Goal: Task Accomplishment & Management: Use online tool/utility

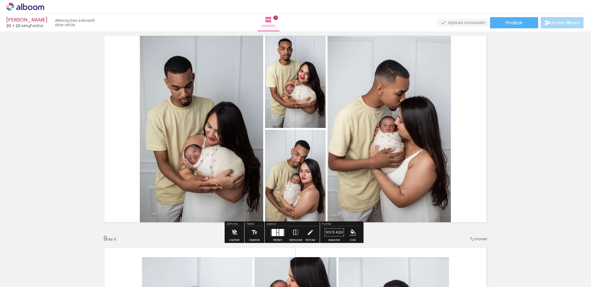
scroll to position [1554, 0]
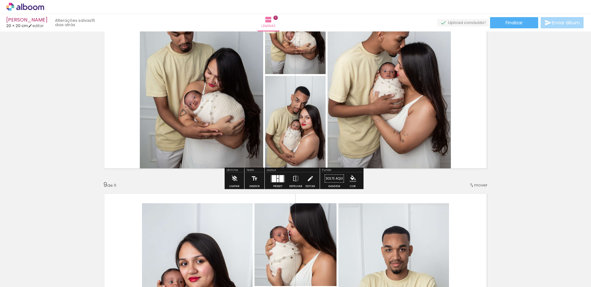
click at [279, 179] on div at bounding box center [281, 178] width 4 height 7
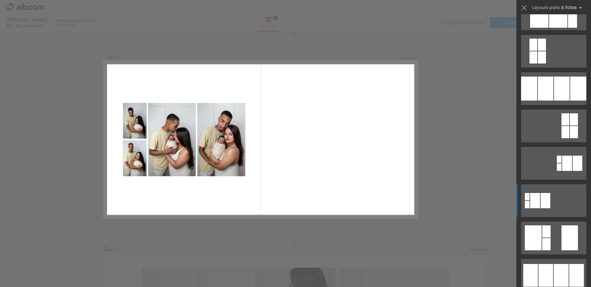
scroll to position [62, 0]
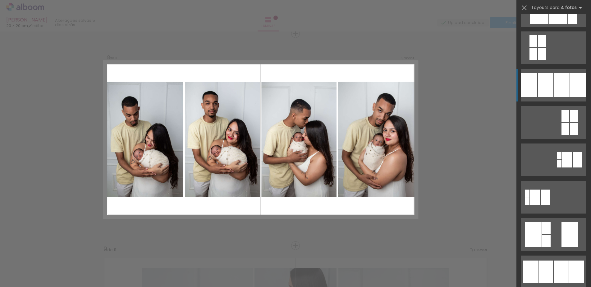
click at [534, 87] on div at bounding box center [529, 85] width 16 height 24
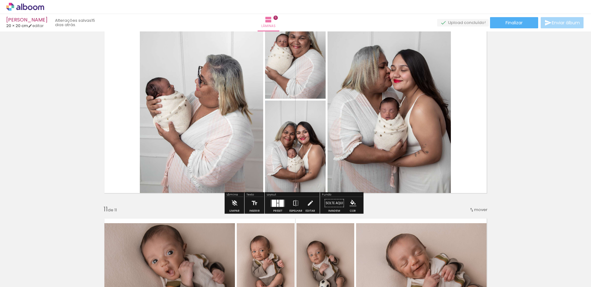
scroll to position [1956, 0]
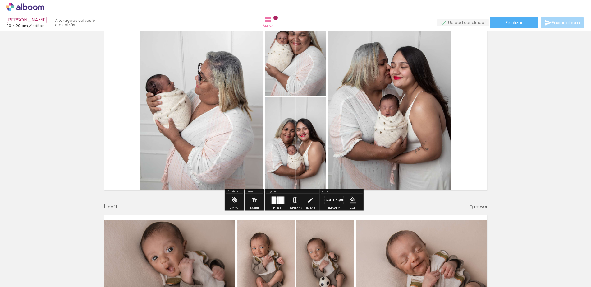
click at [275, 198] on quentale-layouter at bounding box center [278, 199] width 14 height 7
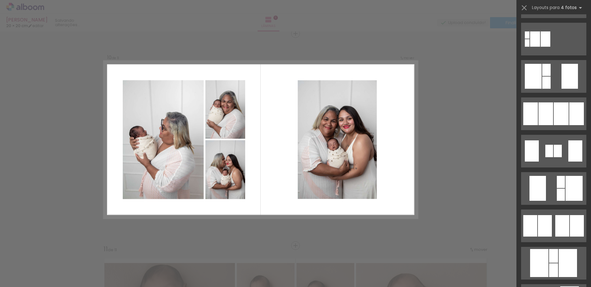
scroll to position [218, 0]
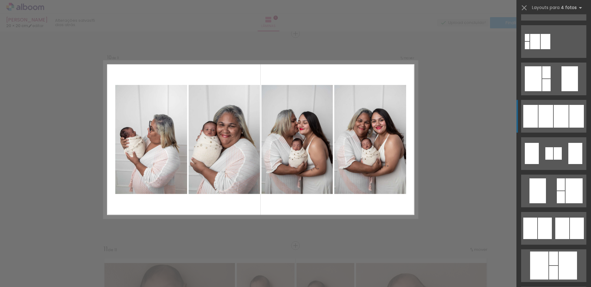
click at [543, 111] on div at bounding box center [546, 116] width 15 height 23
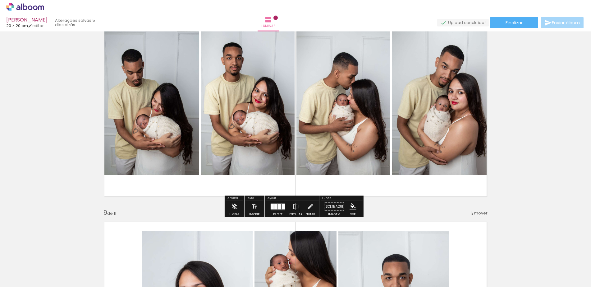
scroll to position [1540, 0]
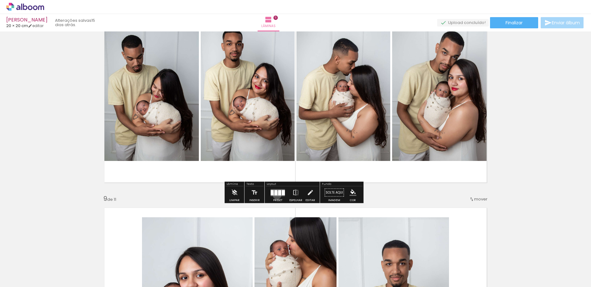
click at [276, 195] on quentale-layouter at bounding box center [278, 192] width 14 height 7
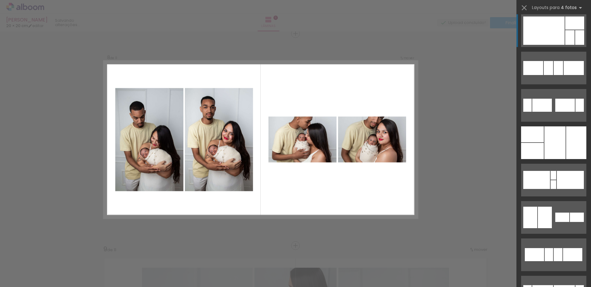
scroll to position [4744, 0]
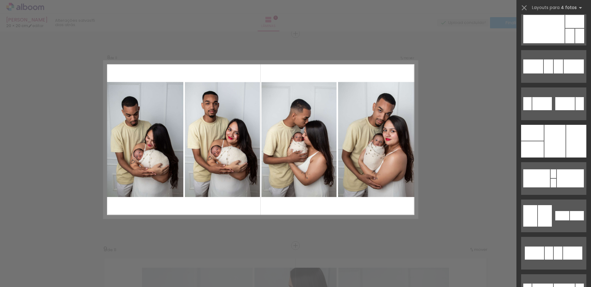
click at [0, 0] on div "Confirmar Cancelar" at bounding box center [0, 0] width 0 height 0
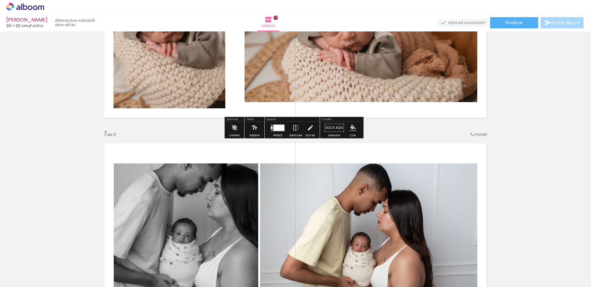
scroll to position [1179, 0]
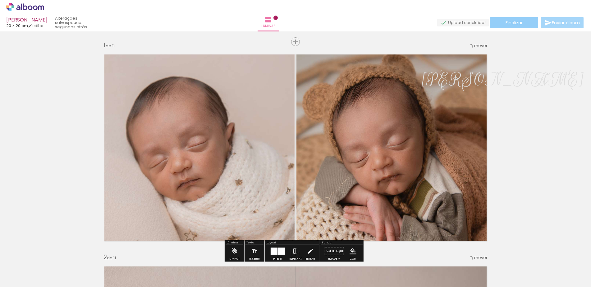
click at [510, 23] on span "Finalizar" at bounding box center [514, 23] width 17 height 4
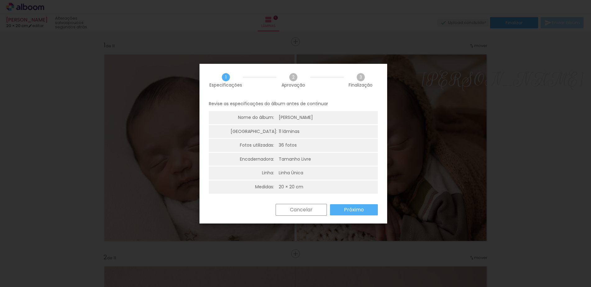
click at [0, 0] on slot "Próximo" at bounding box center [0, 0] width 0 height 0
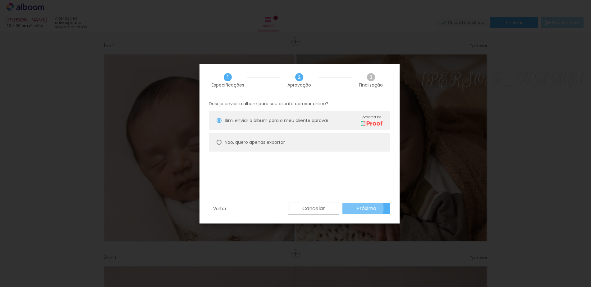
click at [0, 0] on slot "Próximo" at bounding box center [0, 0] width 0 height 0
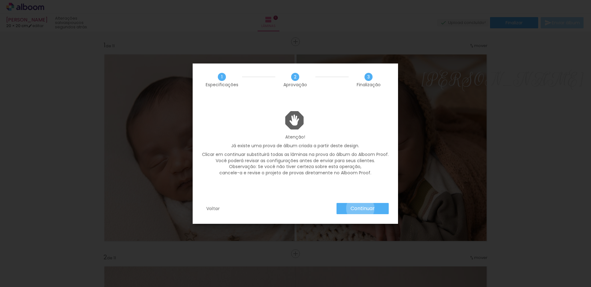
click at [0, 0] on slot "Continuar" at bounding box center [0, 0] width 0 height 0
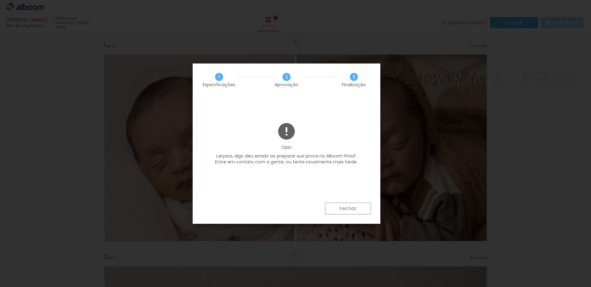
drag, startPoint x: 264, startPoint y: 156, endPoint x: 346, endPoint y: 164, distance: 82.2
click at [346, 164] on p "Laryssa, algo deu errado ao preparar sua prova no Alboom Proof. Entre em contat…" at bounding box center [286, 159] width 169 height 12
click at [0, 0] on slot "Fechar" at bounding box center [0, 0] width 0 height 0
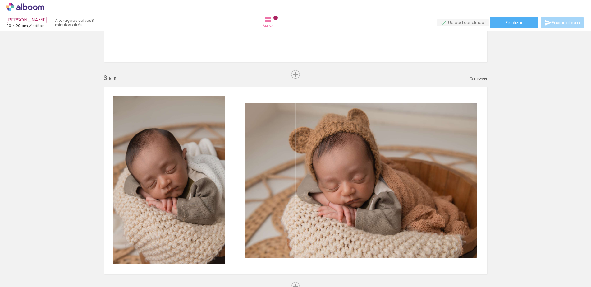
scroll to position [4744, 0]
